Goal: Task Accomplishment & Management: Manage account settings

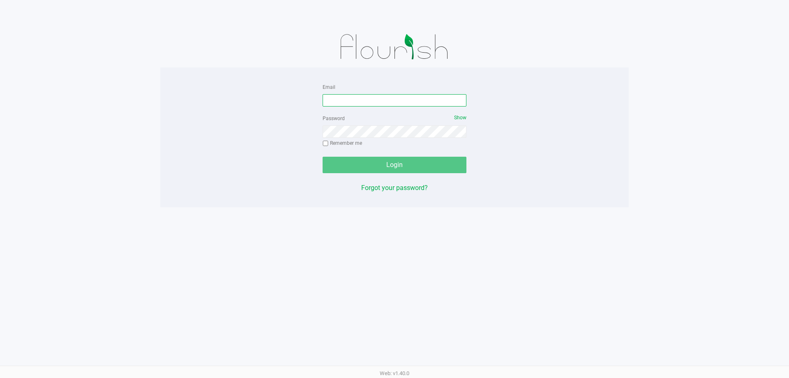
click at [411, 99] on input "Email" at bounding box center [395, 100] width 144 height 12
type input "[EMAIL_ADDRESS][DOMAIN_NAME]"
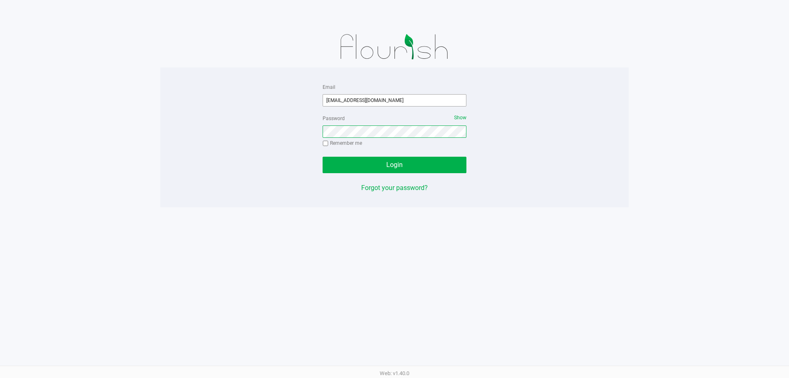
click at [323, 157] on button "Login" at bounding box center [395, 165] width 144 height 16
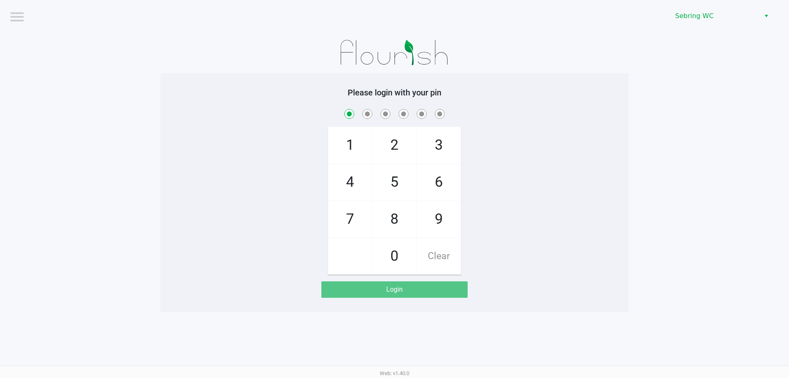
checkbox input "true"
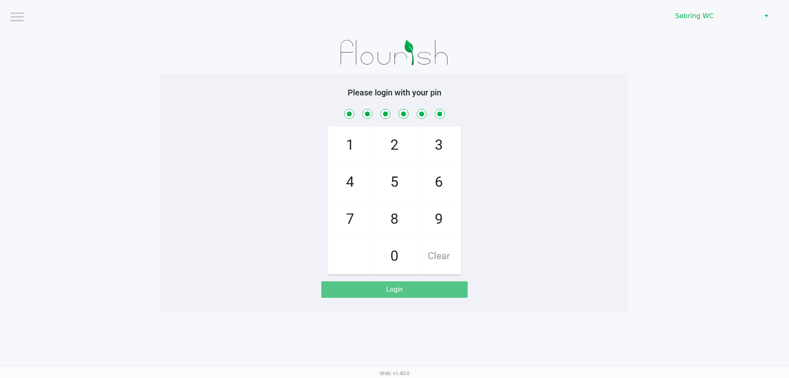
checkbox input "true"
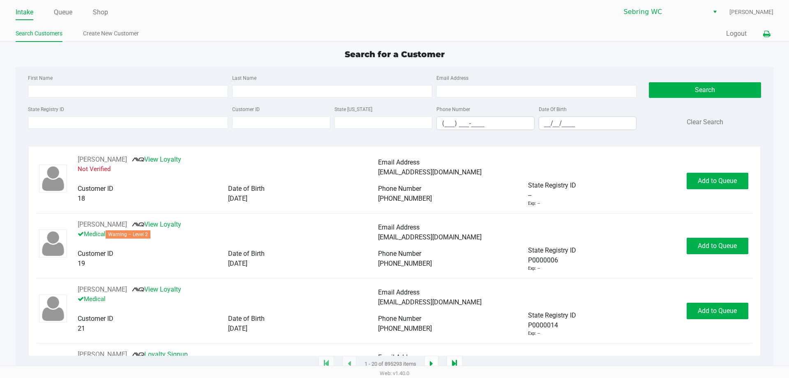
click at [764, 31] on icon at bounding box center [766, 34] width 7 height 6
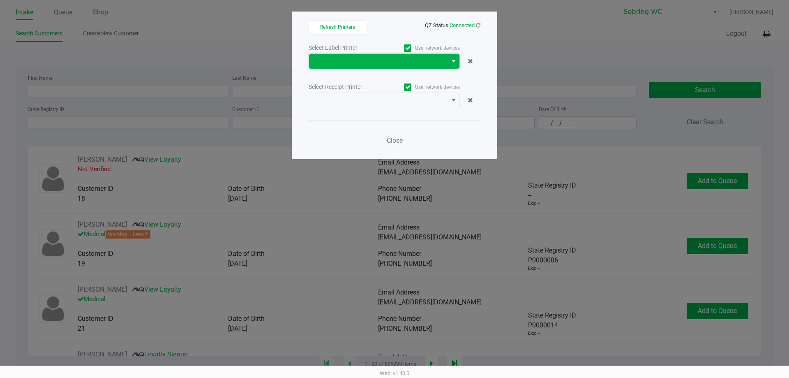
click at [337, 62] on span at bounding box center [378, 61] width 129 height 10
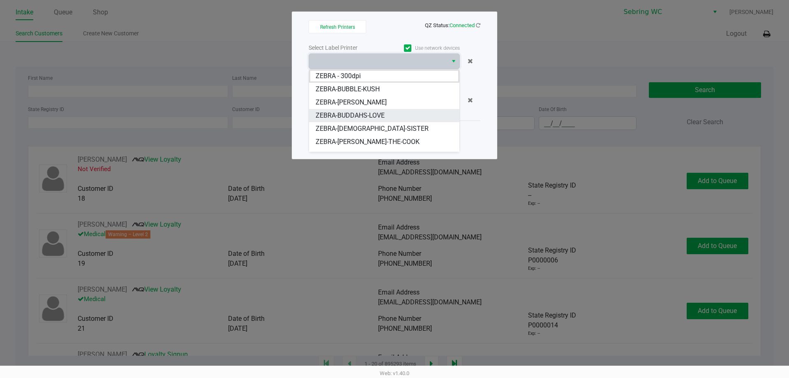
click at [402, 114] on li "ZEBRA-BUDDAHS-LOVE" at bounding box center [384, 115] width 150 height 13
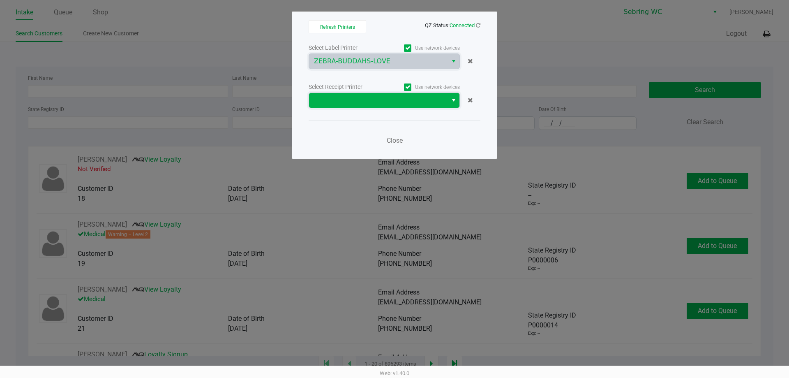
click at [376, 104] on span at bounding box center [378, 100] width 129 height 10
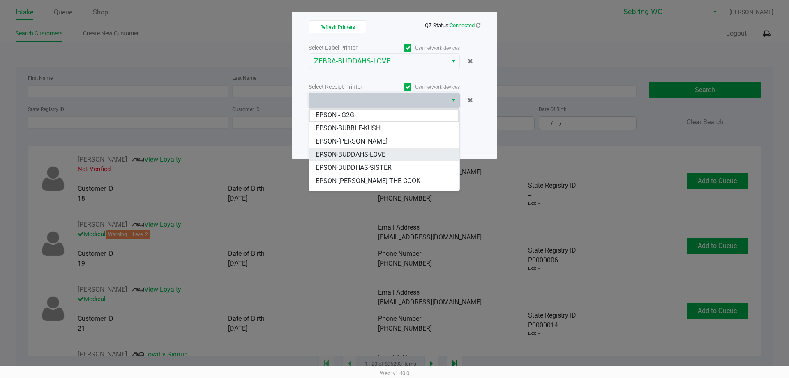
click at [360, 155] on span "EPSON-BUDDAHS-LOVE" at bounding box center [351, 155] width 70 height 10
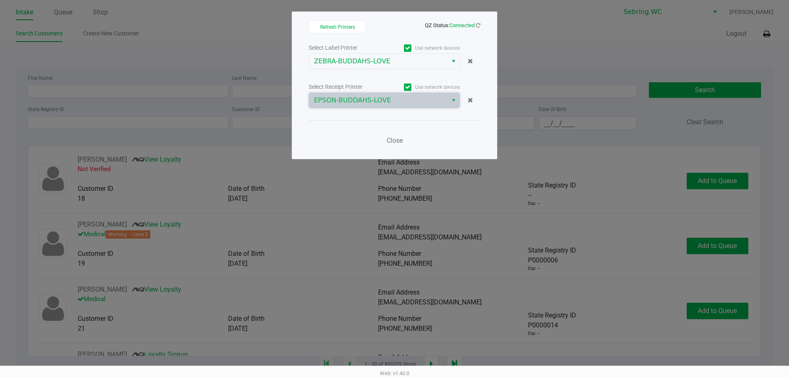
click at [433, 125] on div "Close" at bounding box center [395, 135] width 172 height 30
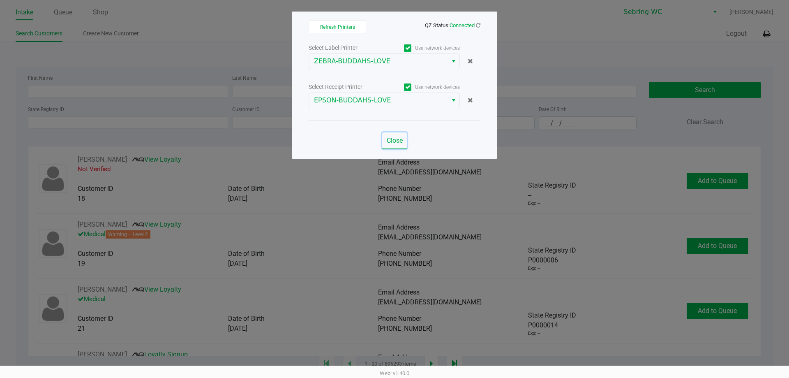
click at [396, 138] on span "Close" at bounding box center [395, 140] width 16 height 8
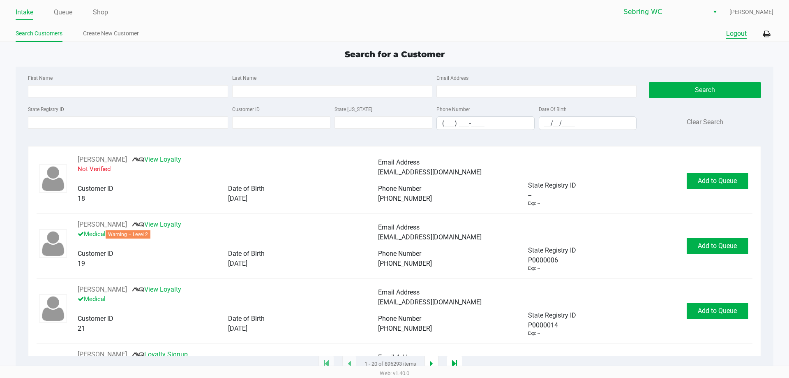
click at [741, 32] on button "Logout" at bounding box center [736, 34] width 21 height 10
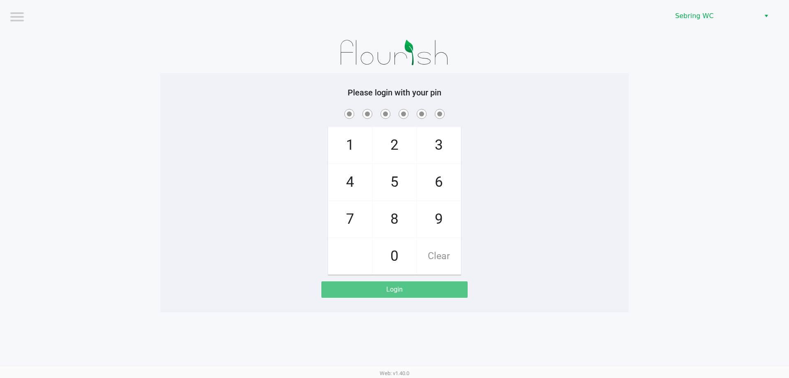
click at [722, 154] on app-pos-login-wrapper "Logout [PERSON_NAME] Please login with your pin 1 4 7 2 5 8 0 3 6 9 Clear Login" at bounding box center [394, 156] width 789 height 312
click at [262, 127] on div "1 4 7 2 5 8 0 3 6 9 Clear" at bounding box center [394, 190] width 468 height 167
checkbox input "true"
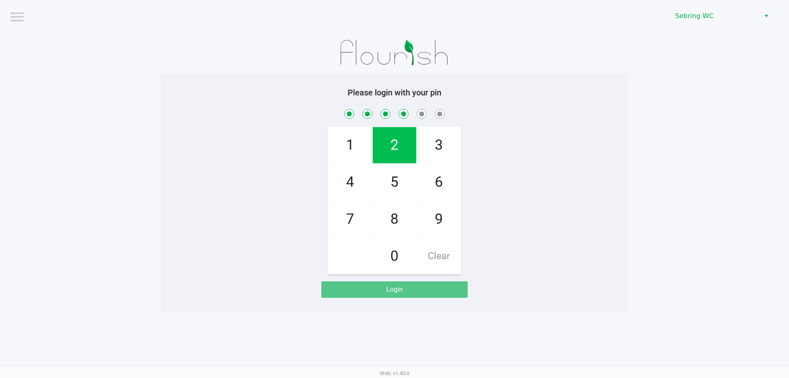
checkbox input "true"
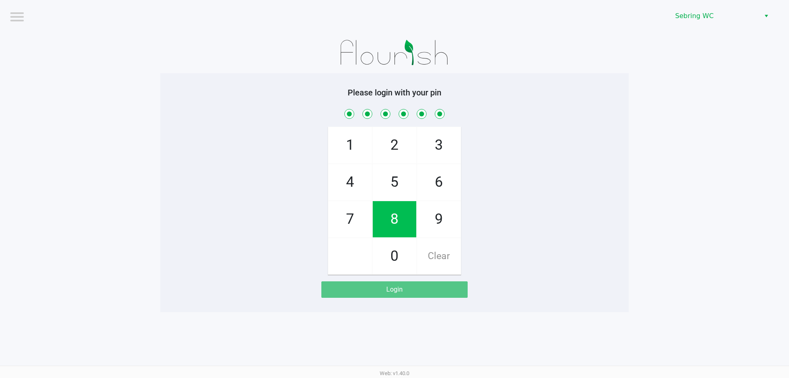
checkbox input "true"
